Goal: Transaction & Acquisition: Purchase product/service

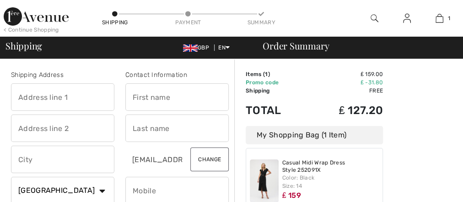
drag, startPoint x: 4, startPoint y: 21, endPoint x: 0, endPoint y: -44, distance: 65.6
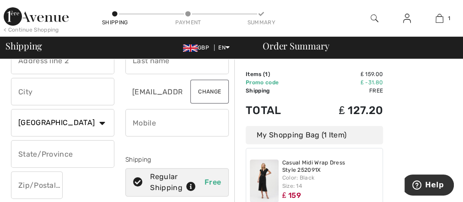
scroll to position [73, 0]
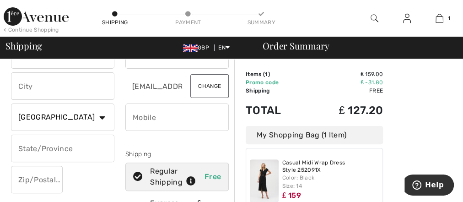
click at [159, 112] on input "phone" at bounding box center [176, 116] width 103 height 27
type input "+"
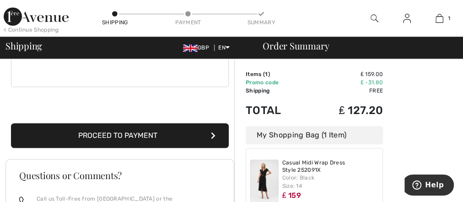
scroll to position [293, 0]
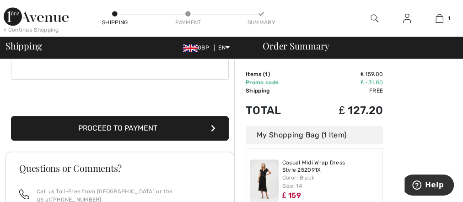
type input "07767770523"
click at [105, 122] on button "Proceed to Payment" at bounding box center [120, 128] width 218 height 25
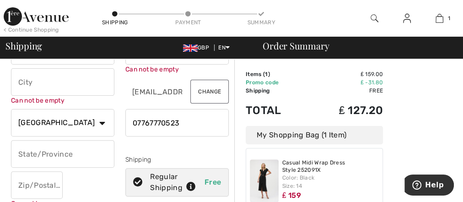
scroll to position [0, 0]
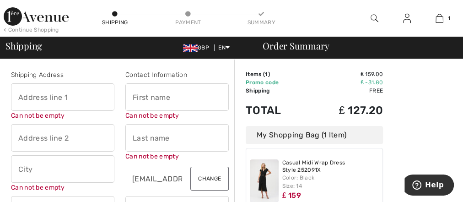
click at [86, 96] on input "text" at bounding box center [62, 96] width 103 height 27
type input "H W Moon Ltd"
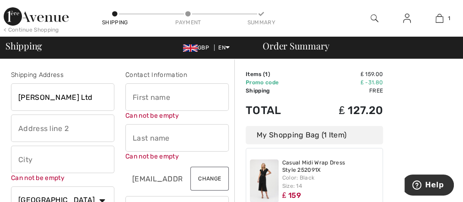
click at [177, 97] on input "text" at bounding box center [176, 96] width 103 height 27
type input "Dorothy"
click at [153, 135] on input "text" at bounding box center [176, 137] width 103 height 27
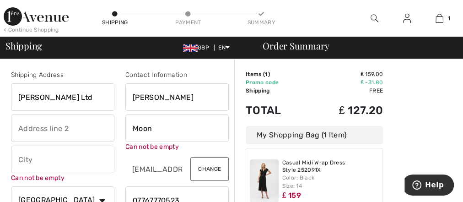
type input "Moon"
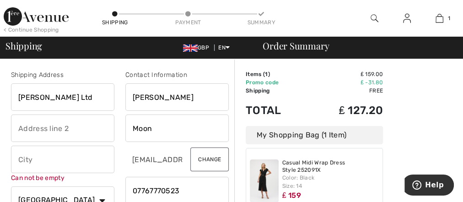
click at [83, 132] on input "text" at bounding box center [62, 127] width 103 height 27
type input "3 Challenge Way, Martland Park"
click at [57, 156] on input "text" at bounding box center [62, 159] width 103 height 27
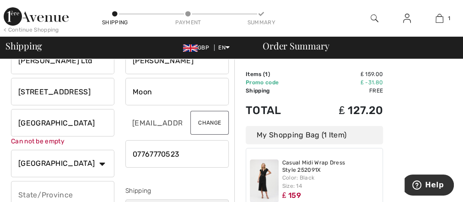
scroll to position [73, 0]
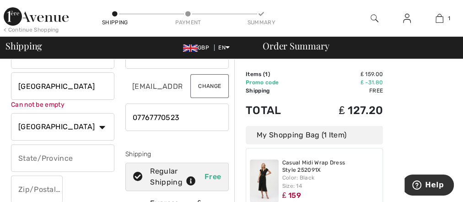
type input "Wigan"
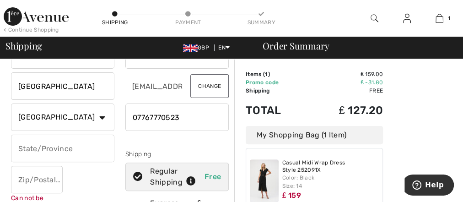
click at [82, 158] on input "text" at bounding box center [62, 148] width 103 height 27
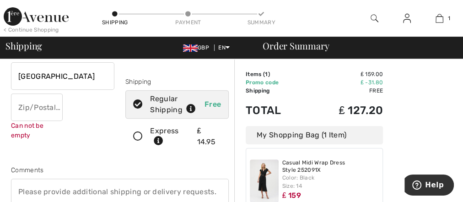
scroll to position [146, 0]
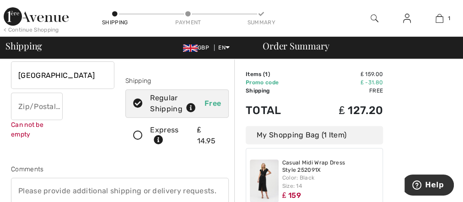
type input "Greater Manchester"
click at [46, 104] on input "text" at bounding box center [37, 105] width 52 height 27
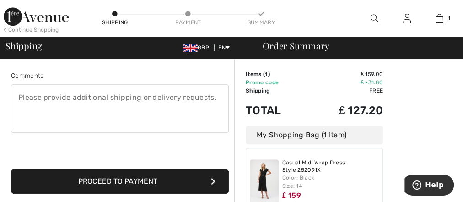
scroll to position [256, 0]
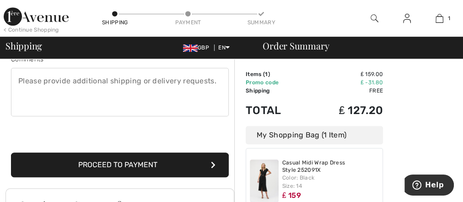
type input "WN50LD"
click at [134, 160] on button "Proceed to Payment" at bounding box center [120, 164] width 218 height 25
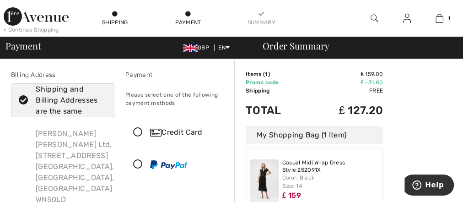
click at [25, 99] on icon at bounding box center [23, 101] width 24 height 10
click at [101, 99] on input "Shipping and Billing Addresses are the same" at bounding box center [104, 100] width 6 height 27
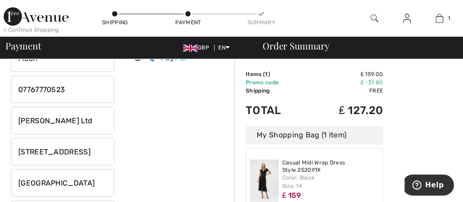
scroll to position [110, 0]
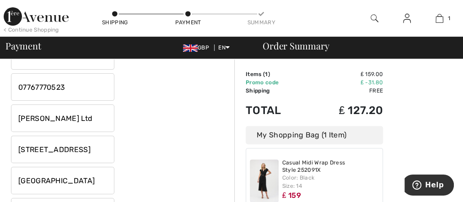
checkbox input "false"
click at [74, 117] on input "H W Moon Ltd" at bounding box center [62, 117] width 103 height 27
type input "H"
type input "25 Wood Lane"
click at [77, 147] on input "3 Challenge Way, Martland Park" at bounding box center [62, 149] width 103 height 27
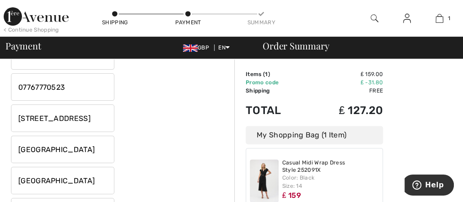
click at [72, 150] on input "Martland Park" at bounding box center [62, 149] width 103 height 27
type input "M"
type input "Heskin"
type input "Chorley"
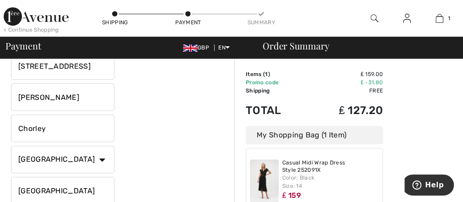
scroll to position [206, 0]
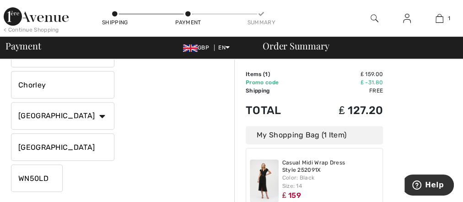
click at [54, 174] on input "WN50LD" at bounding box center [37, 177] width 52 height 27
type input "W"
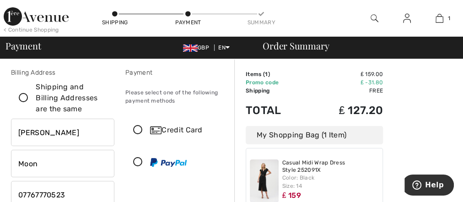
scroll to position [0, 0]
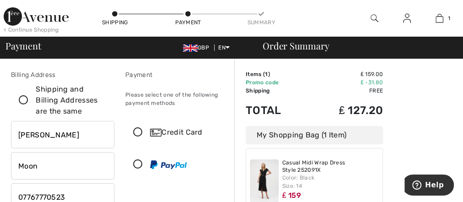
type input "PR75NU"
click at [136, 131] on icon at bounding box center [138, 133] width 24 height 10
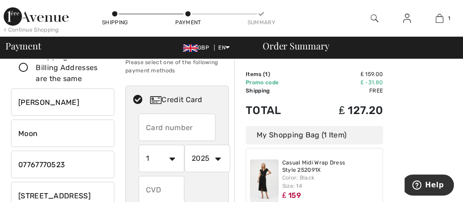
scroll to position [73, 0]
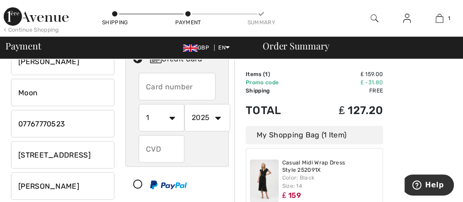
click at [155, 89] on input "text" at bounding box center [177, 86] width 77 height 27
type input "5451005001408832"
click at [174, 117] on select "1 2 3 4 5 6 7 8 9 10 11 12" at bounding box center [162, 117] width 46 height 27
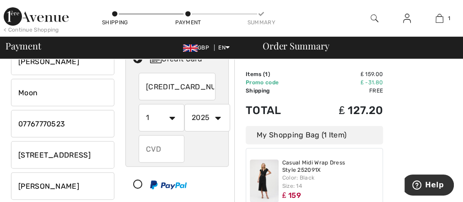
select select "10"
click at [139, 104] on select "1 2 3 4 5 6 7 8 9 10 11 12" at bounding box center [162, 117] width 46 height 27
click at [216, 117] on select "2025 2026 2027 2028 2029 2030 2031 2032 2033 2034 2035" at bounding box center [207, 117] width 46 height 27
select select "2028"
click at [184, 104] on select "2025 2026 2027 2028 2029 2030 2031 2032 2033 2034 2035" at bounding box center [207, 117] width 46 height 27
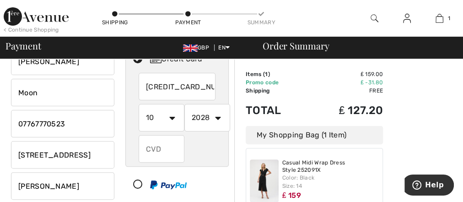
click at [166, 149] on input "text" at bounding box center [162, 148] width 46 height 27
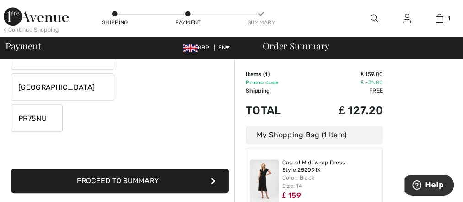
scroll to position [293, 0]
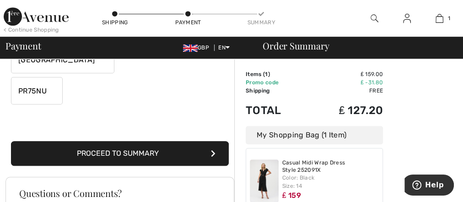
type input "631"
click at [171, 152] on button "Proceed to Summary" at bounding box center [120, 153] width 218 height 25
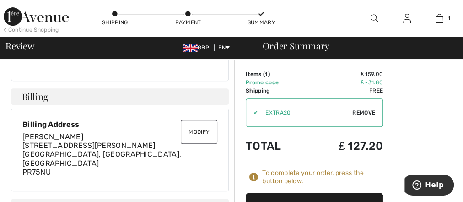
scroll to position [220, 0]
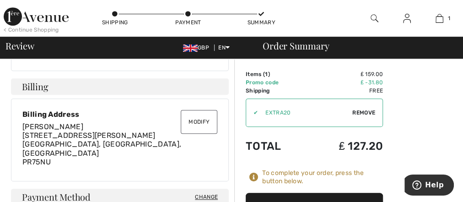
click at [198, 117] on button "Modify" at bounding box center [199, 122] width 37 height 24
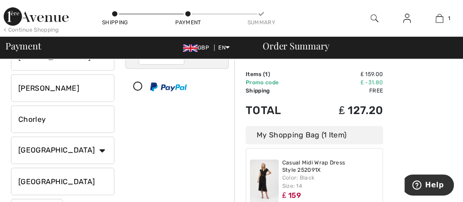
scroll to position [183, 0]
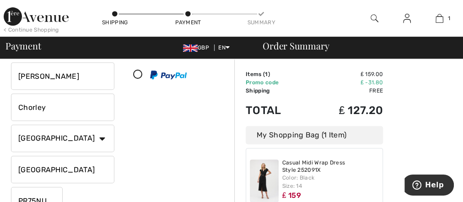
click at [97, 169] on input "Greater Manchester" at bounding box center [62, 169] width 103 height 27
type input "G"
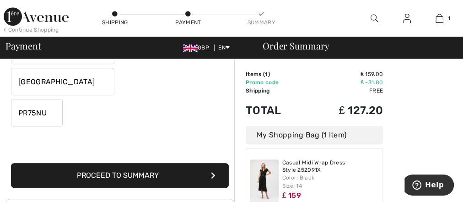
scroll to position [293, 0]
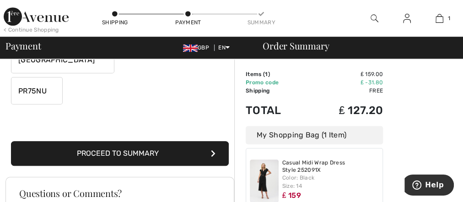
type input "Lancashire"
click at [114, 153] on button "Proceed to Summary" at bounding box center [120, 153] width 218 height 25
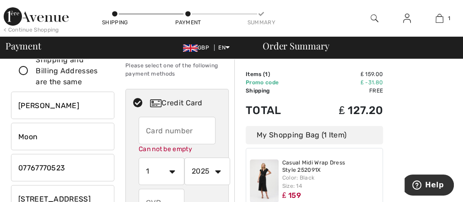
scroll to position [0, 0]
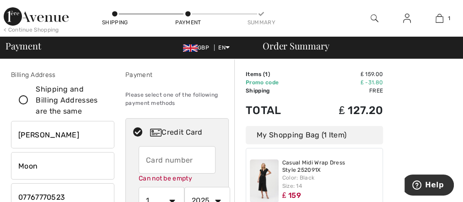
click at [203, 158] on input "text" at bounding box center [177, 159] width 77 height 27
radio input "true"
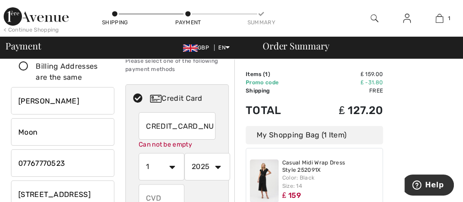
scroll to position [73, 0]
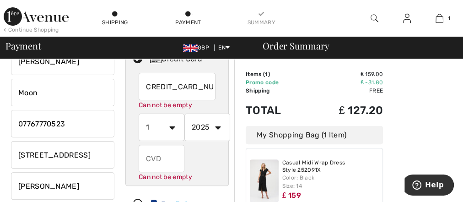
type input "5451005001408832"
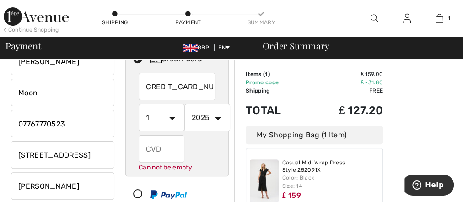
scroll to position [0, 0]
click at [171, 126] on select "1 2 3 4 5 6 7 8 9 10 11 12" at bounding box center [162, 117] width 46 height 27
radio input "true"
select select "10"
click at [139, 104] on select "1 2 3 4 5 6 7 8 9 10 11 12" at bounding box center [162, 117] width 46 height 27
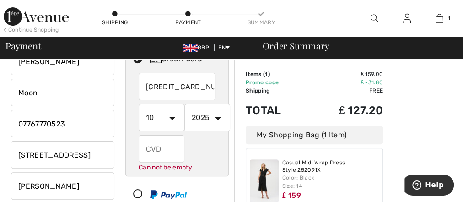
click at [219, 117] on select "2025 2026 2027 2028 2029 2030 2031 2032 2033 2034 2035" at bounding box center [207, 117] width 46 height 27
radio input "true"
select select "2028"
click at [184, 104] on select "2025 2026 2027 2028 2029 2030 2031 2032 2033 2034 2035" at bounding box center [207, 117] width 46 height 27
click at [163, 151] on input "text" at bounding box center [162, 148] width 46 height 27
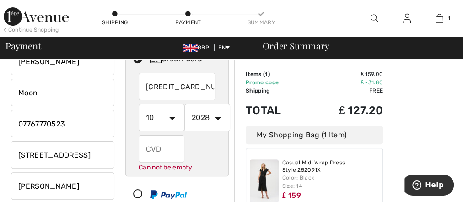
radio input "true"
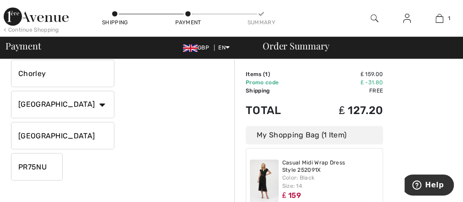
scroll to position [293, 0]
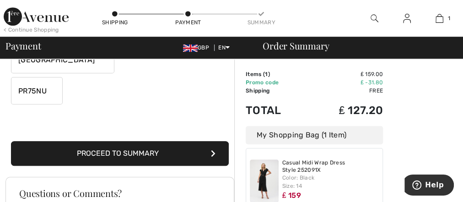
type input "631"
click at [179, 154] on button "Proceed to Summary" at bounding box center [120, 153] width 218 height 25
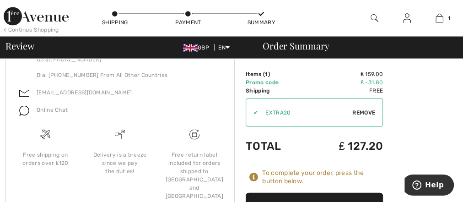
scroll to position [934, 0]
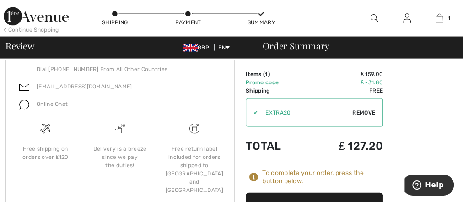
click at [319, 193] on button "Place Your Order" at bounding box center [314, 205] width 137 height 25
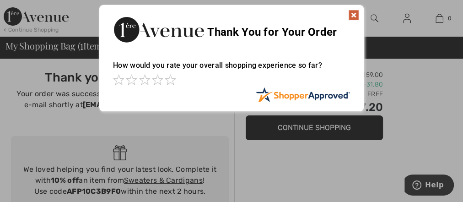
click at [353, 15] on img at bounding box center [353, 15] width 11 height 11
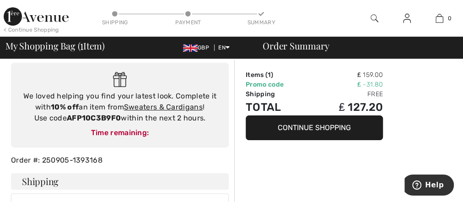
scroll to position [110, 0]
